Goal: Task Accomplishment & Management: Manage account settings

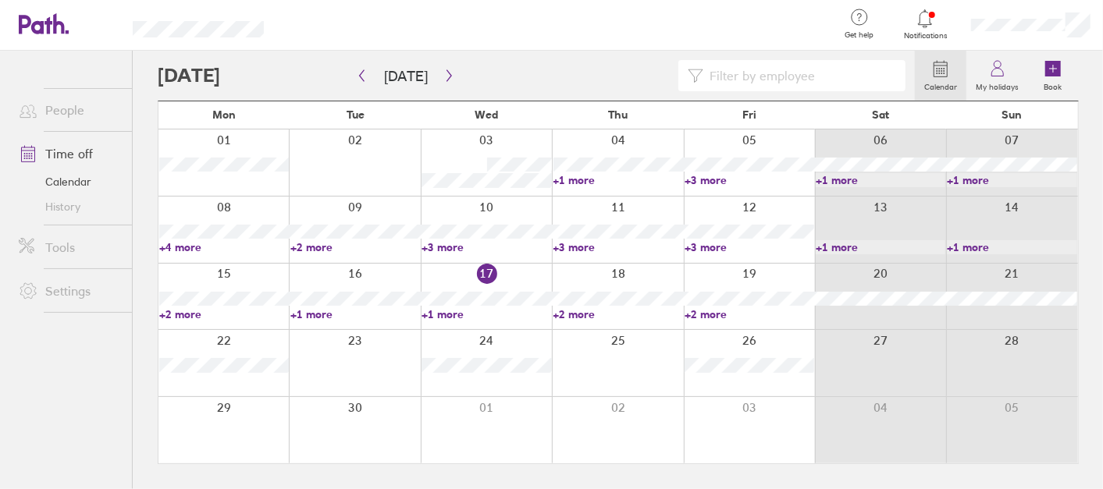
click at [574, 317] on link "+2 more" at bounding box center [618, 314] width 130 height 14
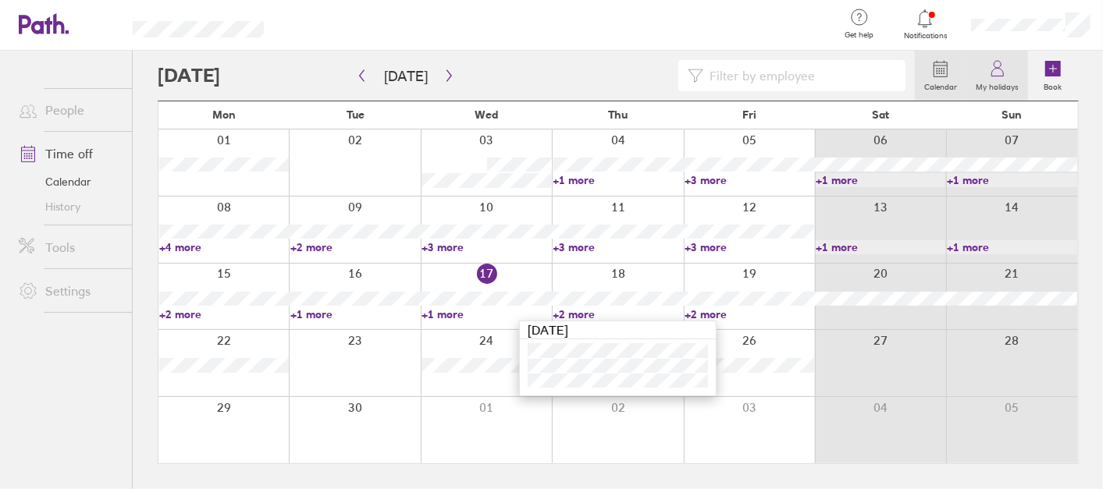
click at [997, 62] on icon at bounding box center [997, 68] width 19 height 19
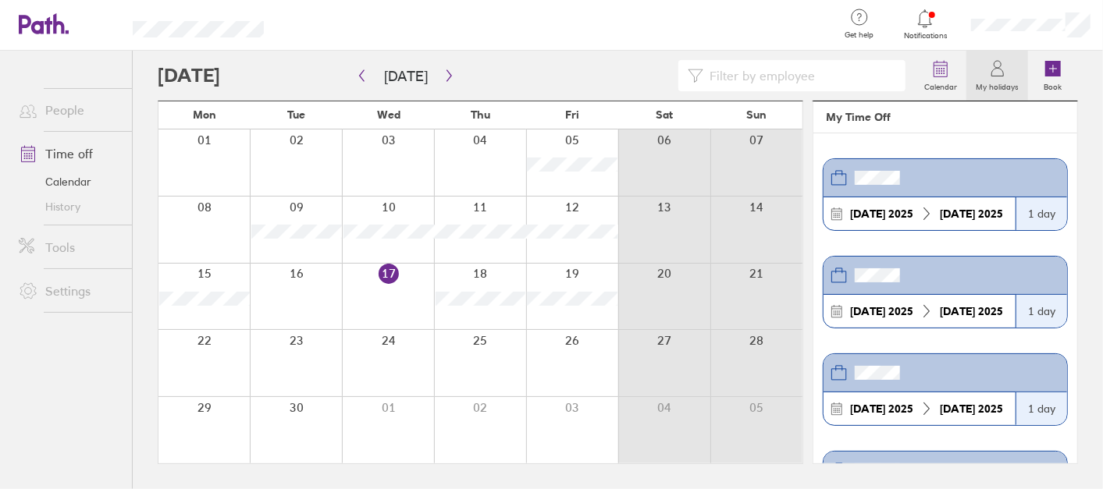
click at [986, 272] on header at bounding box center [945, 276] width 244 height 38
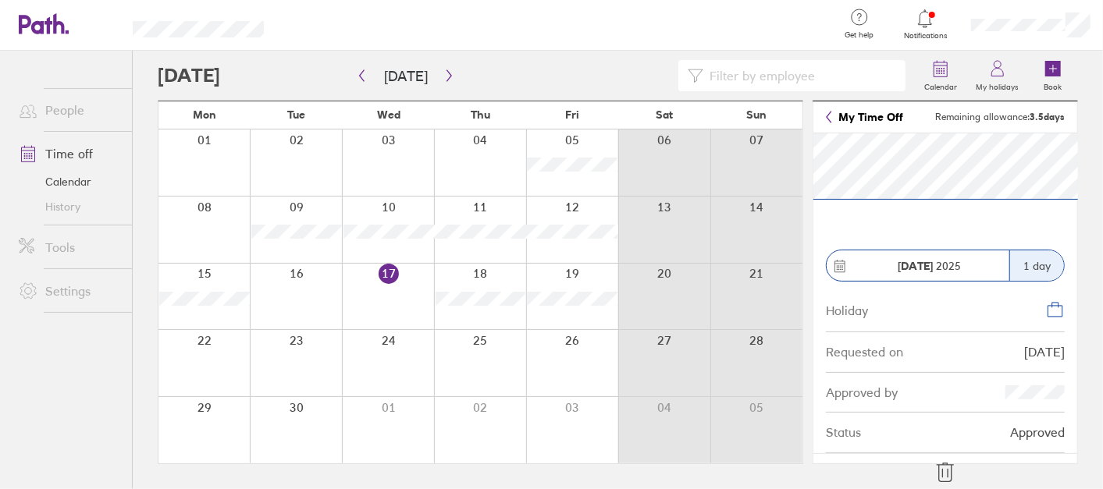
click at [940, 466] on icon at bounding box center [945, 472] width 25 height 25
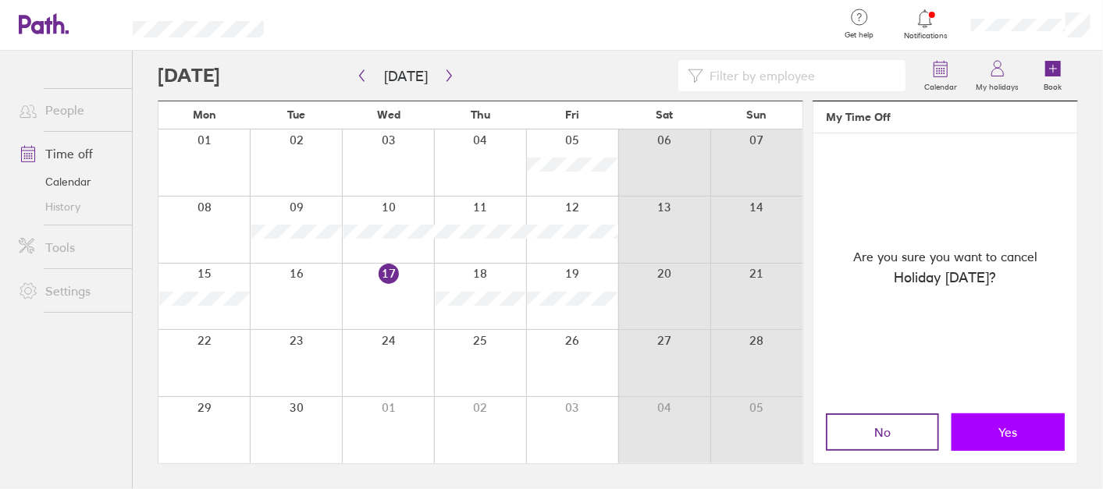
click at [1001, 425] on span "Yes" at bounding box center [1008, 432] width 19 height 14
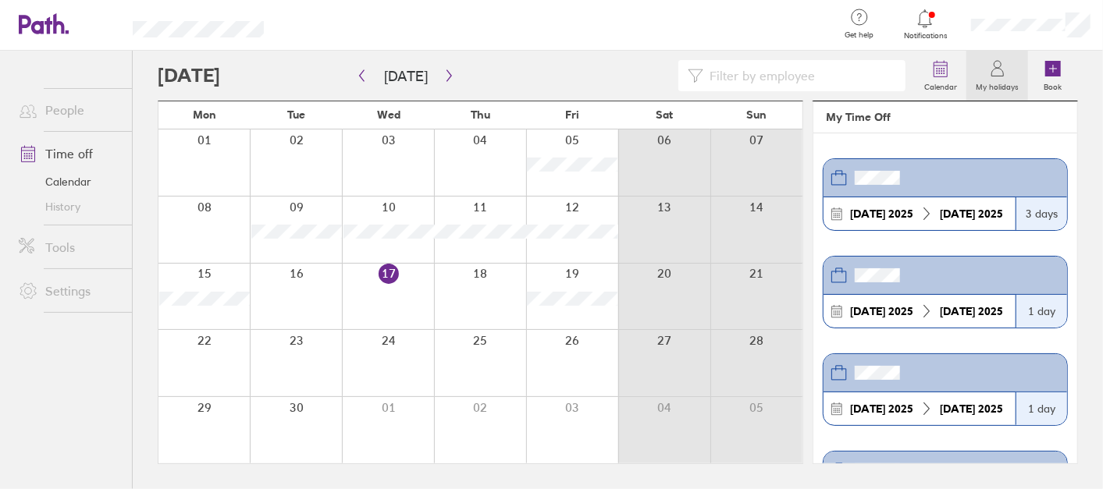
click at [496, 293] on div at bounding box center [480, 297] width 92 height 66
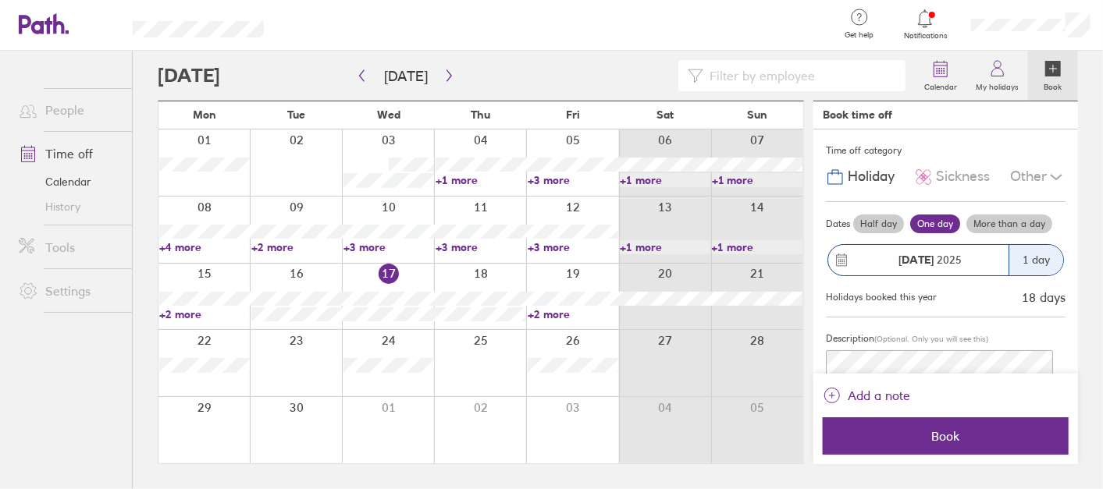
click at [880, 221] on label "Half day" at bounding box center [878, 224] width 51 height 19
click at [0, 0] on input "Half day" at bounding box center [0, 0] width 0 height 0
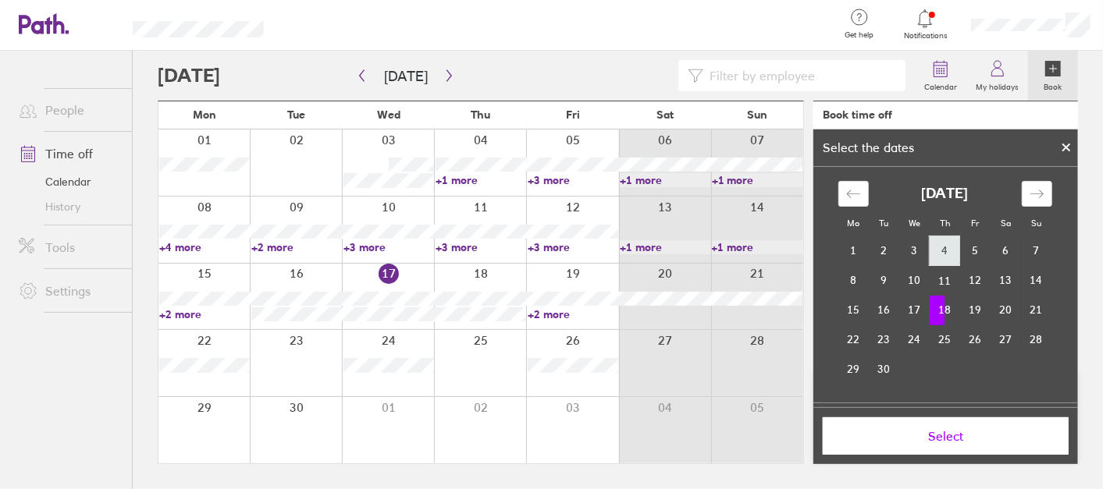
scroll to position [120, 0]
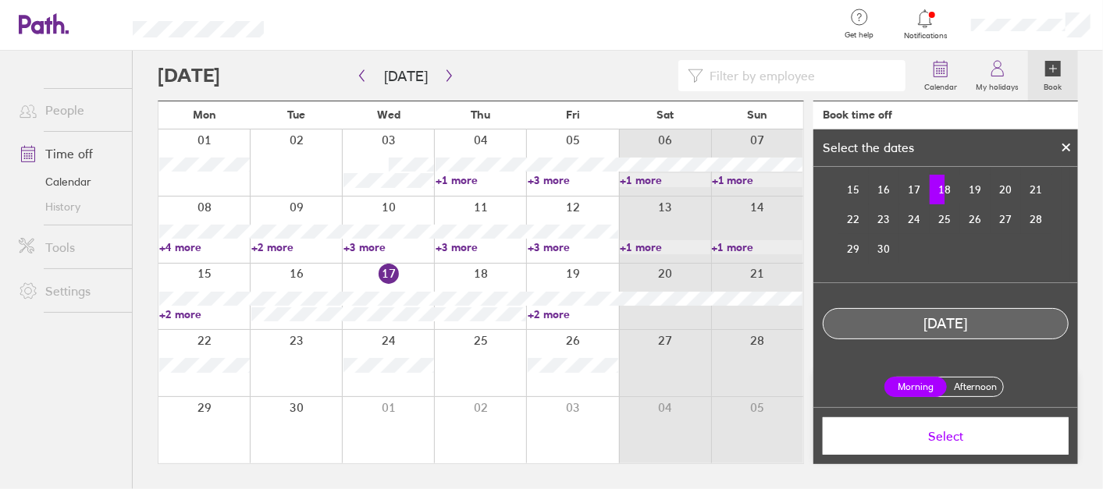
click at [972, 381] on label "Afternoon" at bounding box center [975, 387] width 62 height 19
click at [0, 0] on input "Afternoon" at bounding box center [0, 0] width 0 height 0
click at [969, 435] on span "Select" at bounding box center [946, 436] width 224 height 14
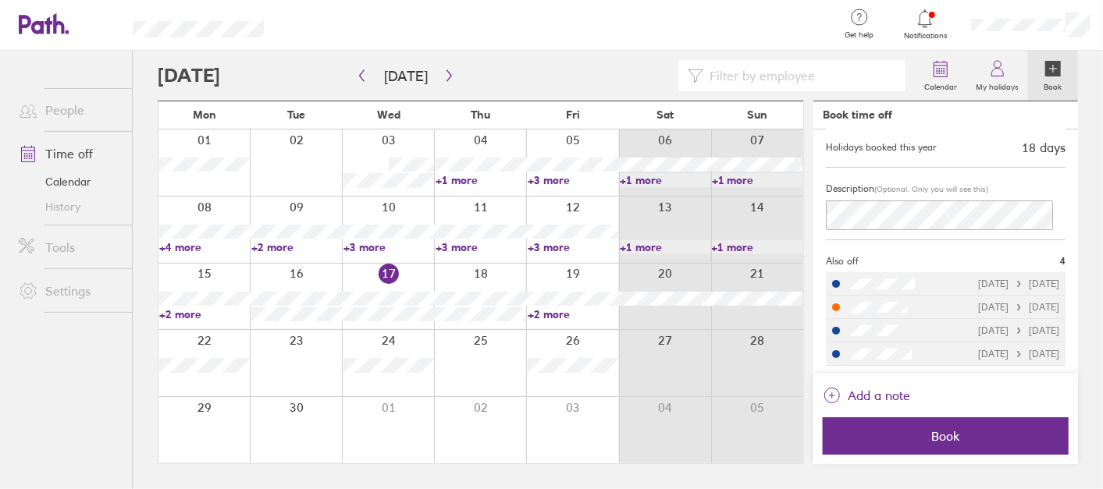
scroll to position [0, 0]
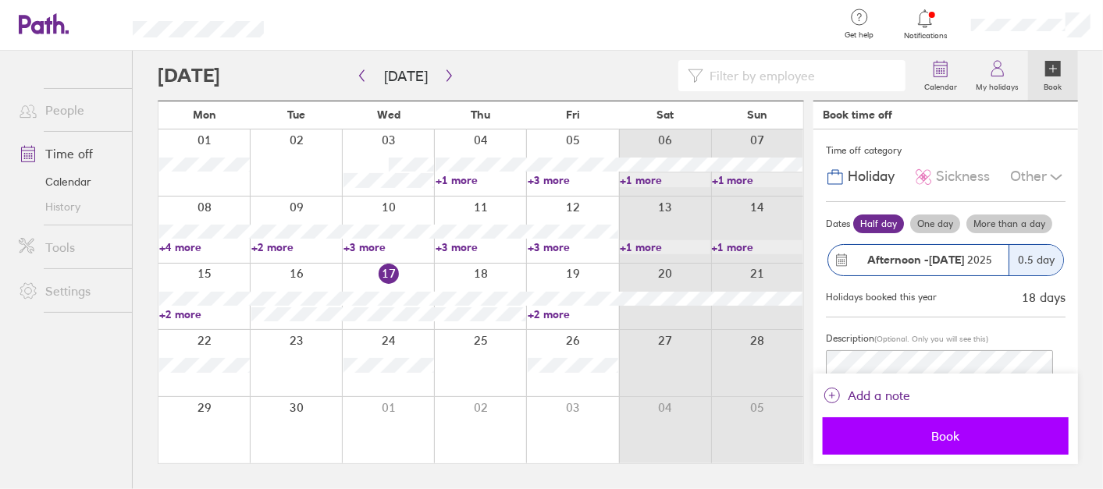
click at [898, 427] on button "Book" at bounding box center [946, 436] width 246 height 37
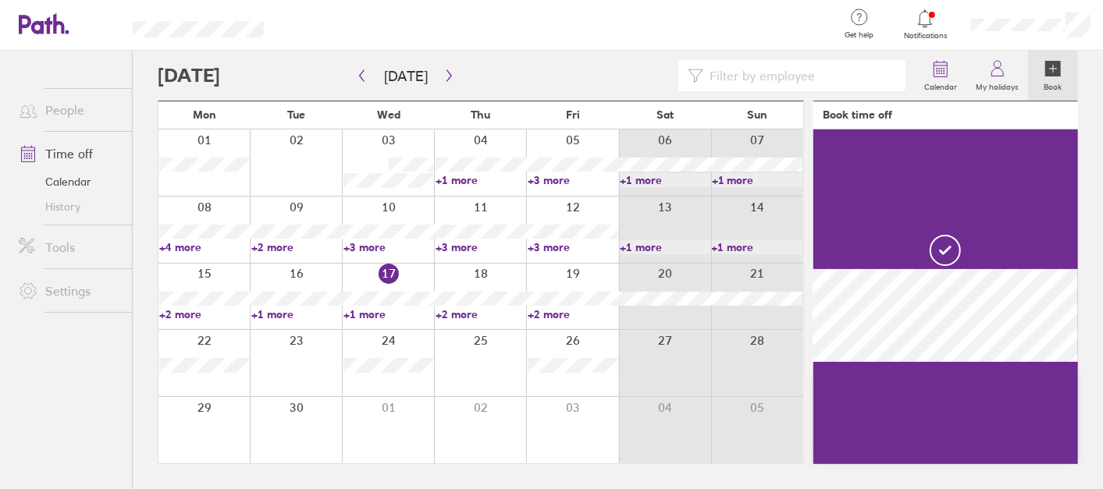
click at [457, 307] on link "+2 more" at bounding box center [480, 314] width 91 height 14
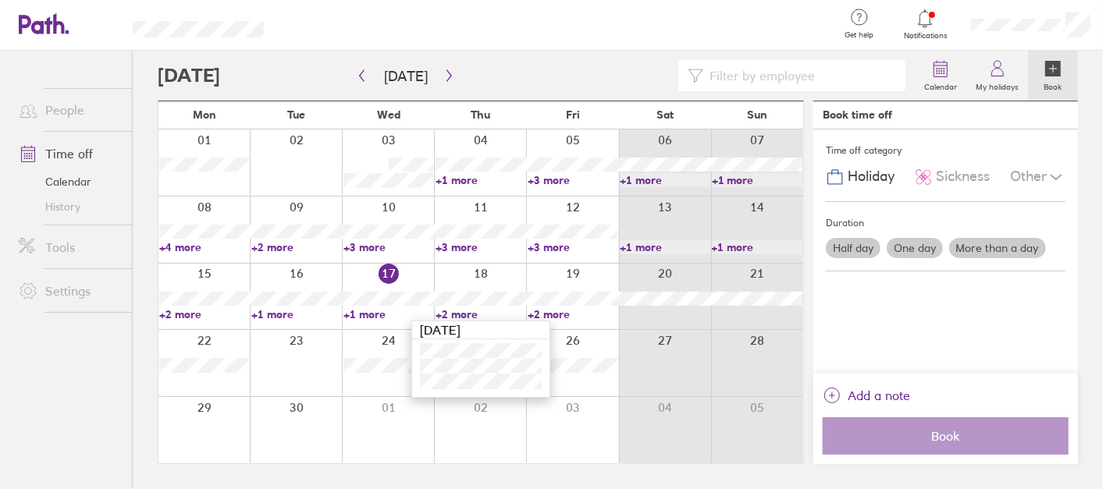
click at [476, 316] on link "+2 more" at bounding box center [480, 314] width 91 height 14
click at [1004, 87] on label "My holidays" at bounding box center [997, 85] width 62 height 14
